Goal: Information Seeking & Learning: Learn about a topic

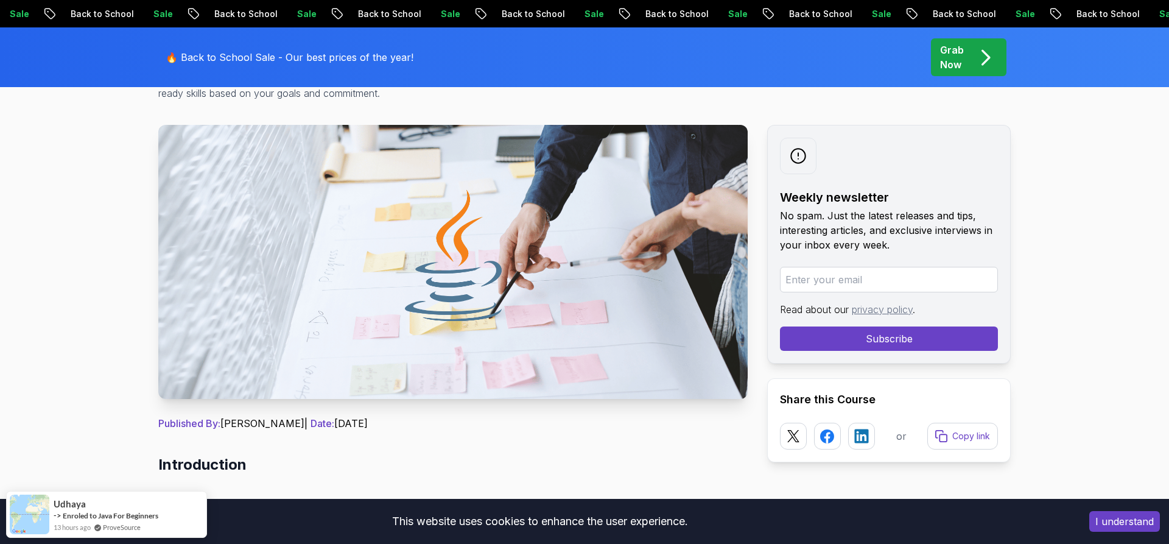
scroll to position [62, 0]
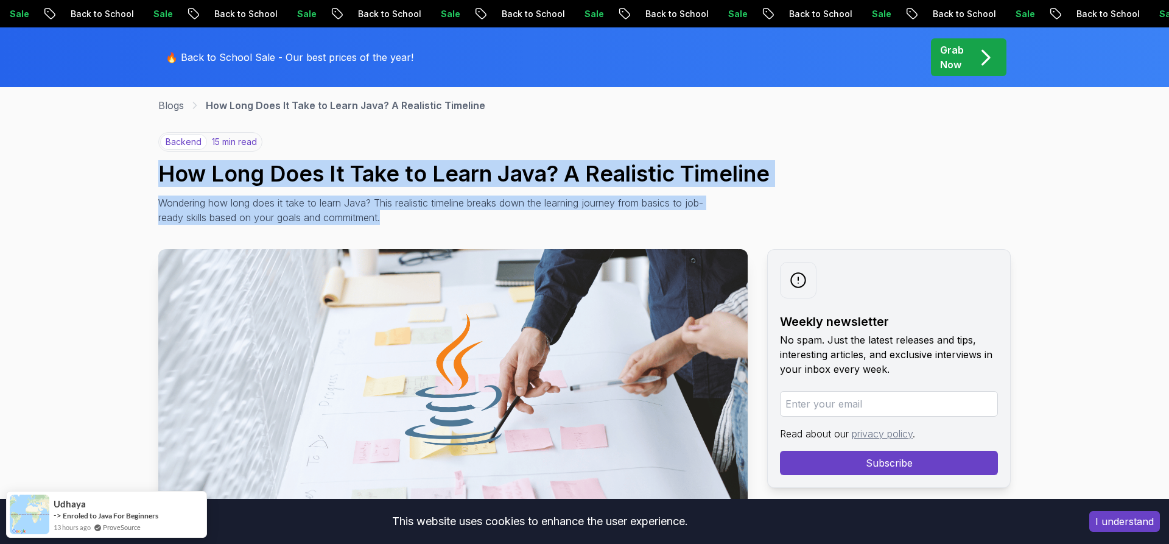
drag, startPoint x: 256, startPoint y: 172, endPoint x: 555, endPoint y: 219, distance: 302.0
click at [555, 219] on p "Wondering how long does it take to learn Java? This realistic timeline breaks d…" at bounding box center [431, 209] width 546 height 29
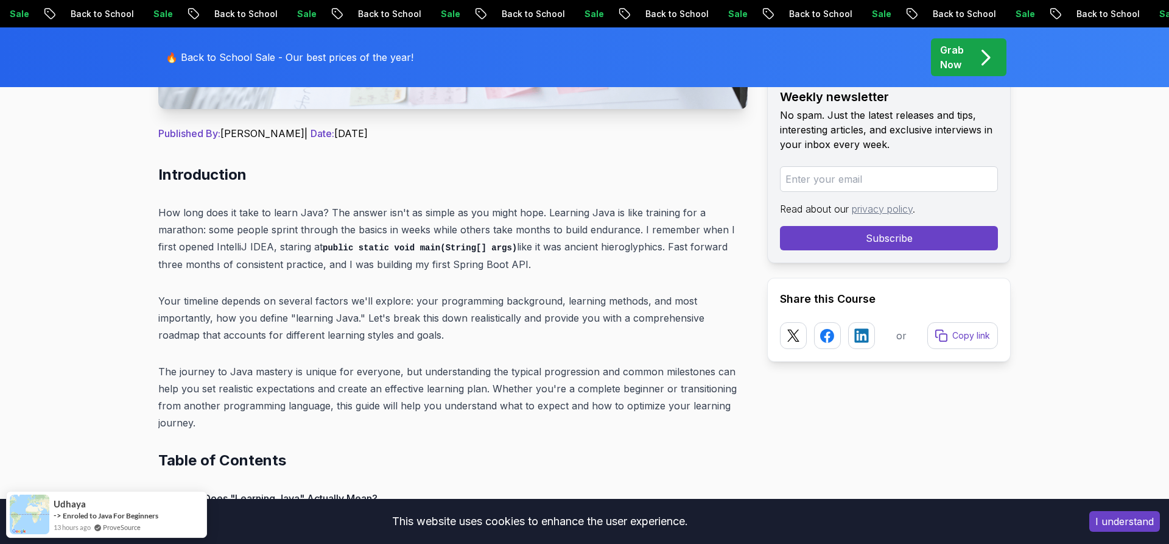
scroll to position [559, 0]
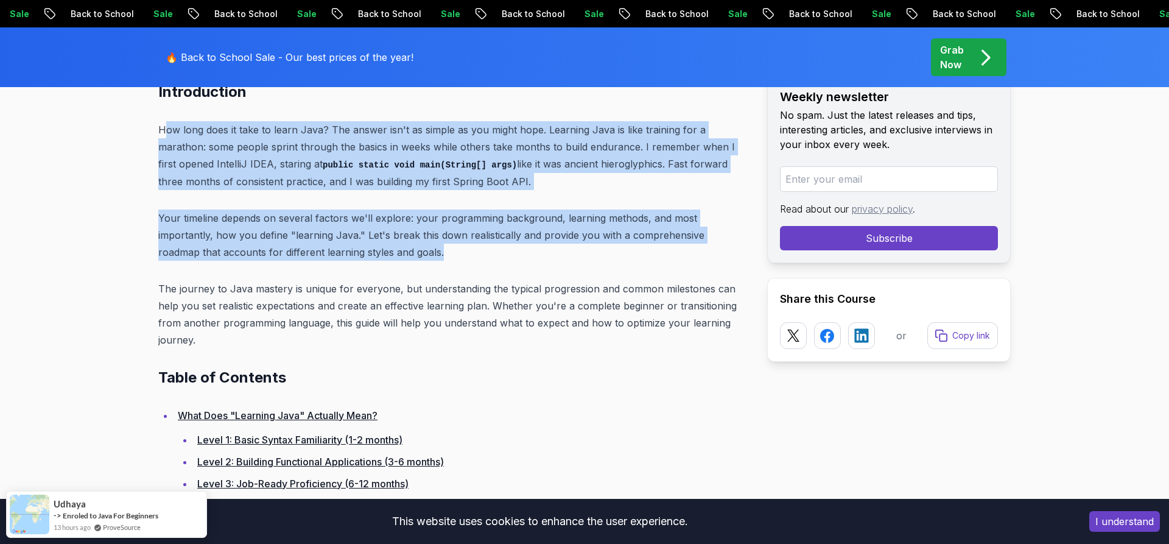
drag, startPoint x: 195, startPoint y: 138, endPoint x: 409, endPoint y: 247, distance: 239.4
click at [409, 247] on p "Your timeline depends on several factors we'll explore: your programming backgr…" at bounding box center [452, 234] width 589 height 51
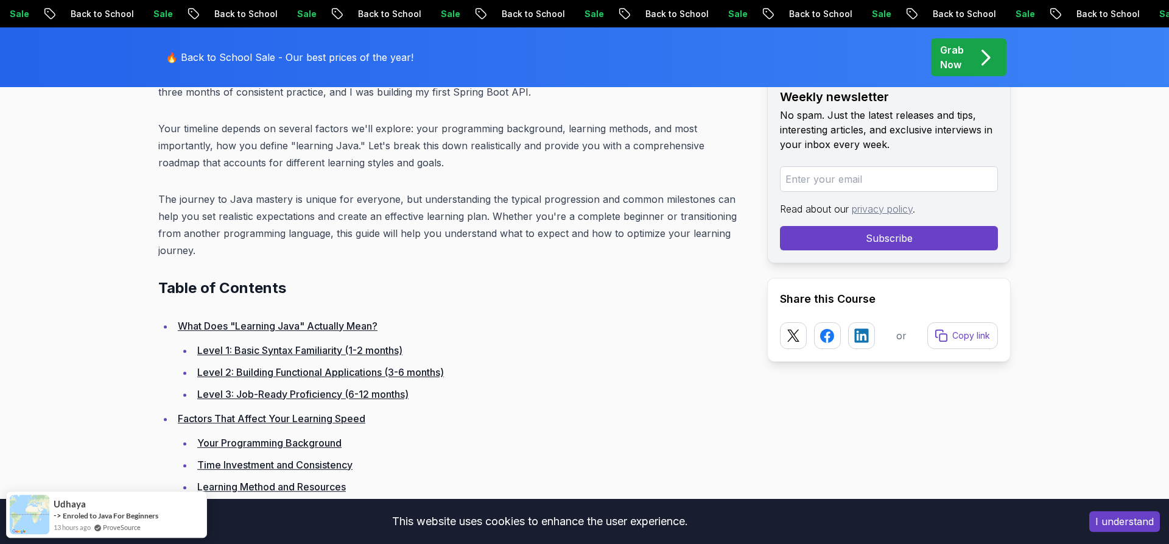
scroll to position [745, 0]
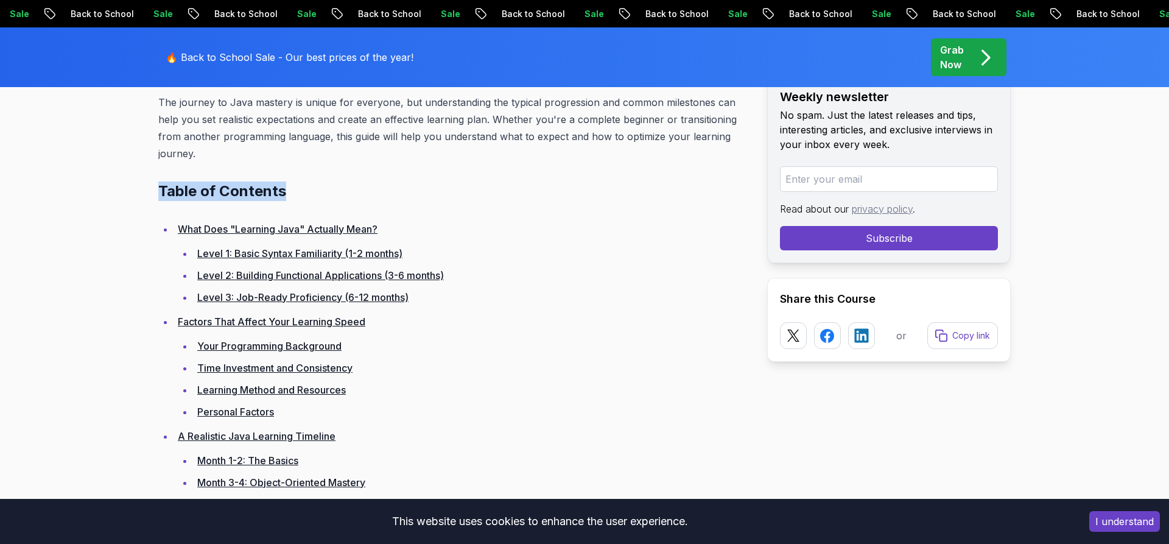
drag, startPoint x: 154, startPoint y: 176, endPoint x: 382, endPoint y: 206, distance: 229.7
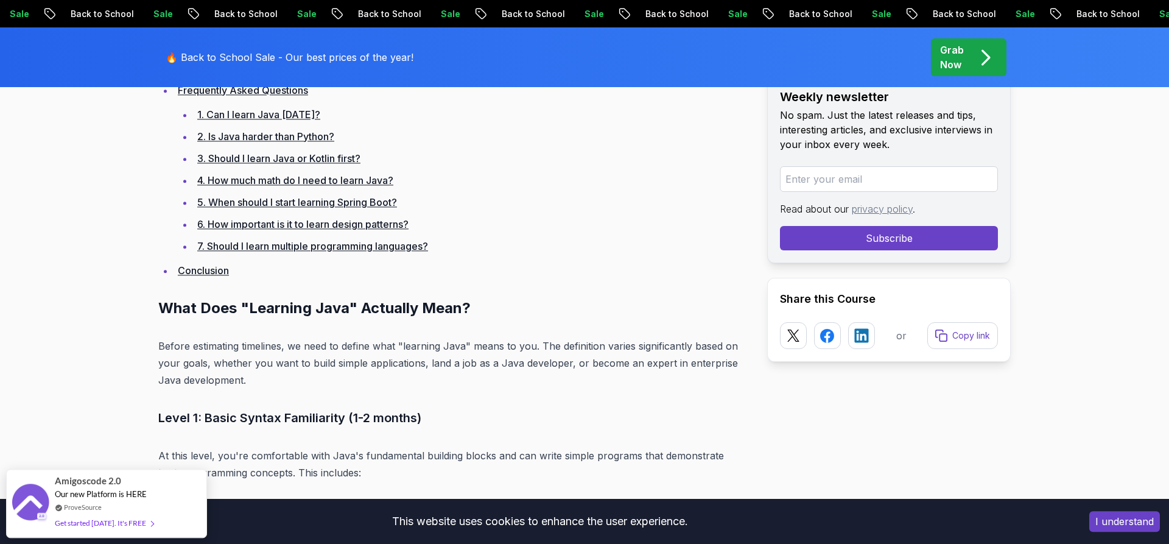
scroll to position [1739, 0]
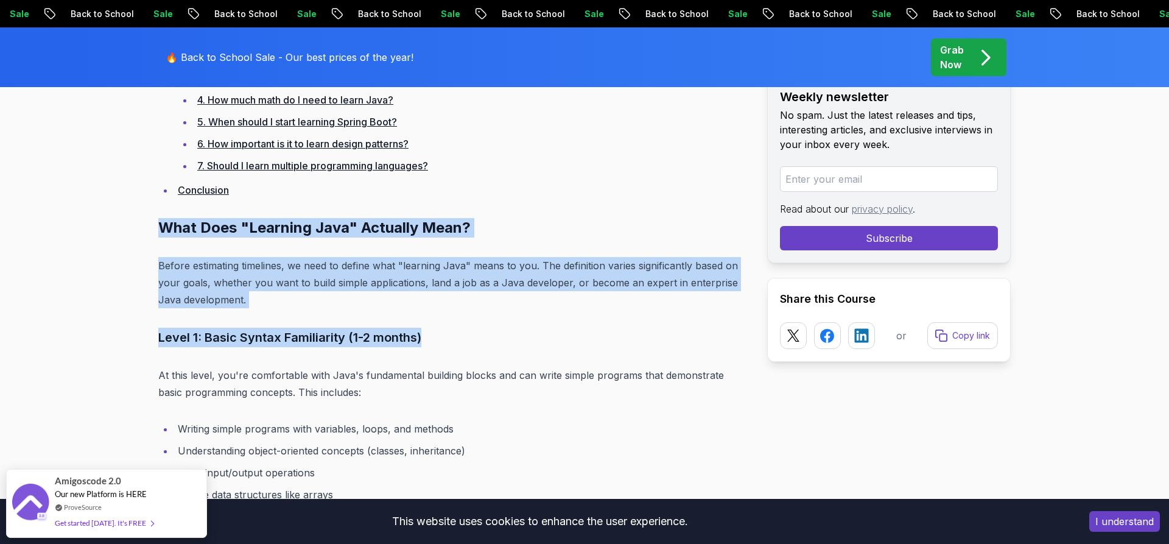
drag, startPoint x: 135, startPoint y: 230, endPoint x: 448, endPoint y: 332, distance: 328.7
drag, startPoint x: 443, startPoint y: 315, endPoint x: 108, endPoint y: 225, distance: 346.2
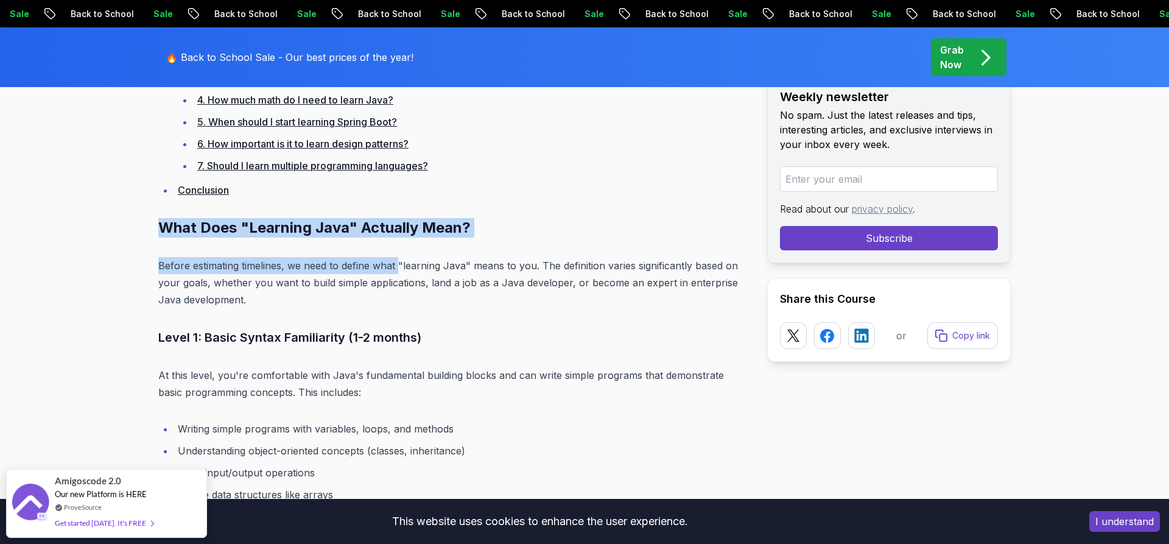
drag, startPoint x: 177, startPoint y: 225, endPoint x: 433, endPoint y: 267, distance: 259.8
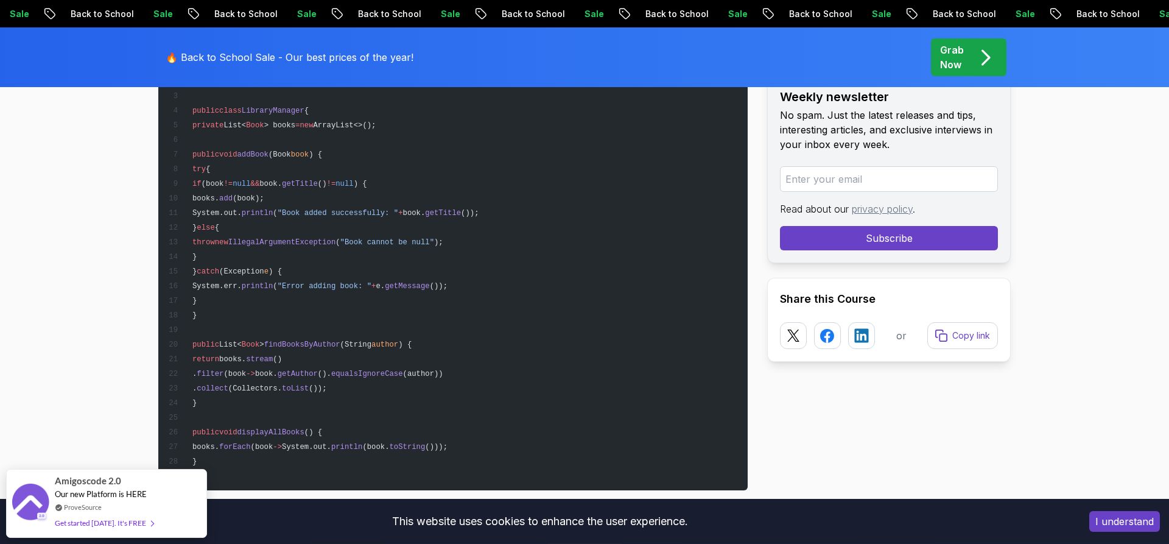
scroll to position [2919, 0]
